Goal: Navigation & Orientation: Find specific page/section

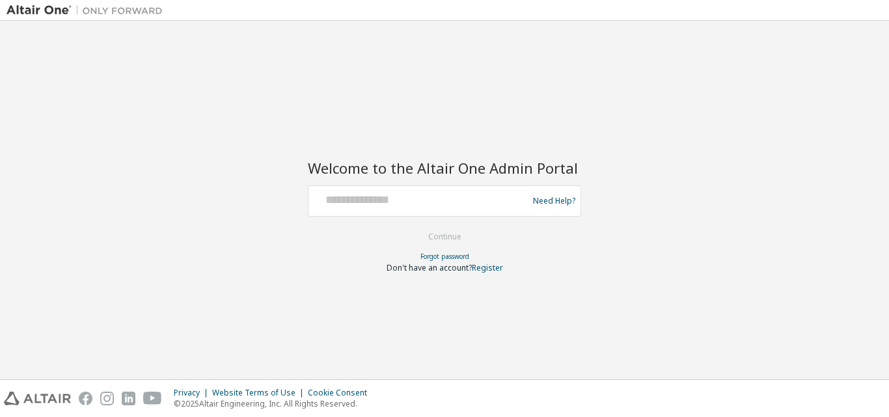
click at [346, 212] on div at bounding box center [420, 201] width 213 height 25
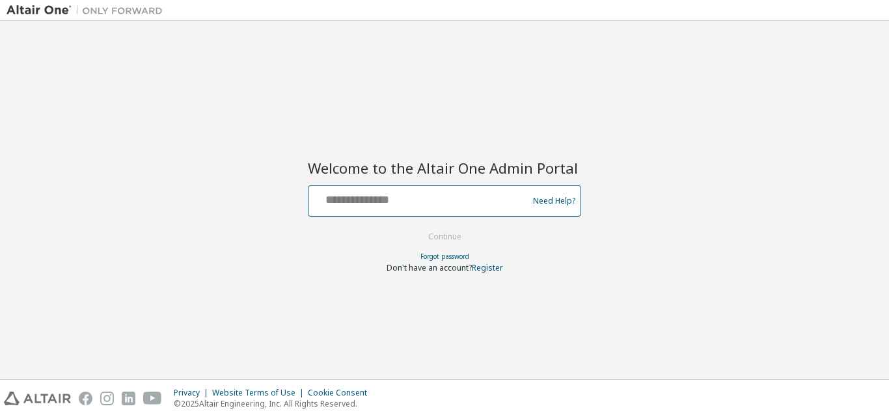
click at [344, 204] on input "text" at bounding box center [420, 198] width 213 height 19
type input "**********"
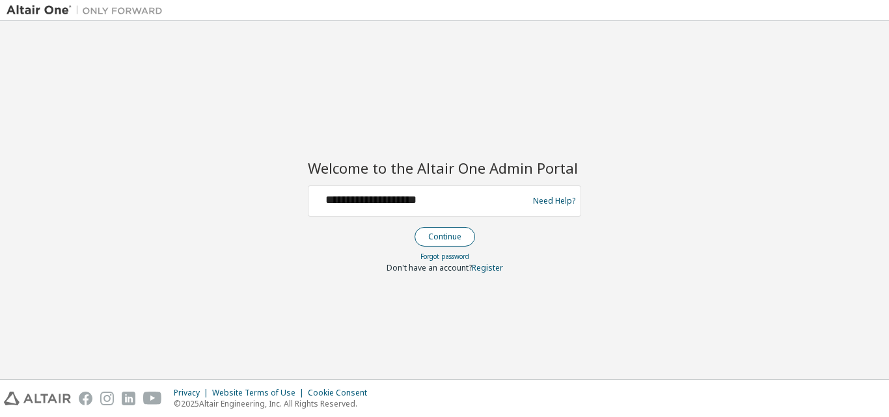
click at [445, 242] on button "Continue" at bounding box center [445, 237] width 61 height 20
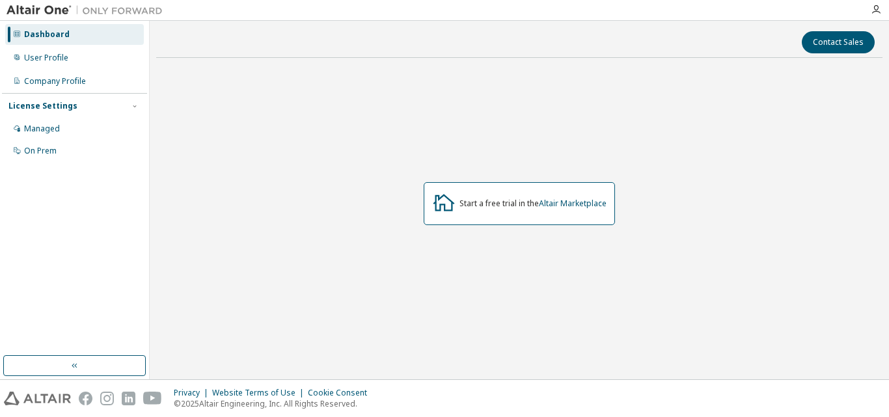
click at [874, 4] on div at bounding box center [876, 10] width 26 height 20
click at [874, 5] on icon "button" at bounding box center [876, 10] width 10 height 10
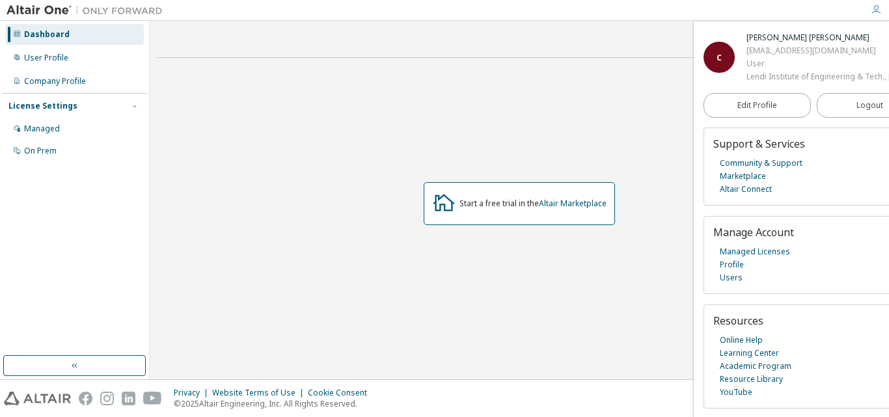
scroll to position [41, 0]
click at [760, 354] on link "Learning Center" at bounding box center [749, 353] width 59 height 13
